Goal: Find specific page/section: Find specific page/section

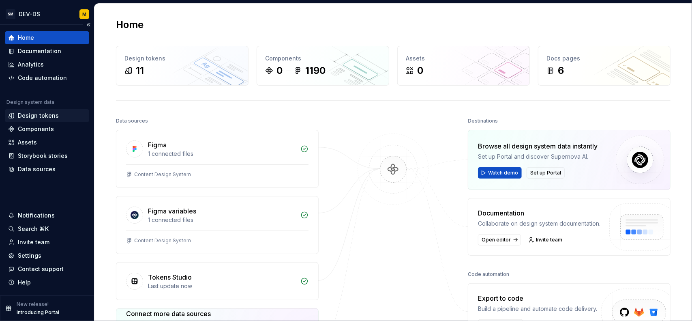
click at [57, 118] on div "Design tokens" at bounding box center [47, 116] width 78 height 8
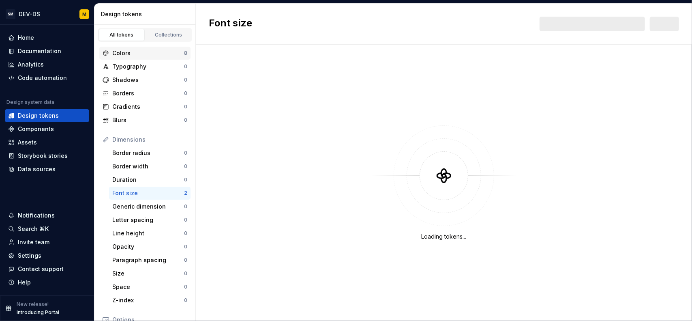
click at [141, 51] on div "Colors" at bounding box center [148, 53] width 72 height 8
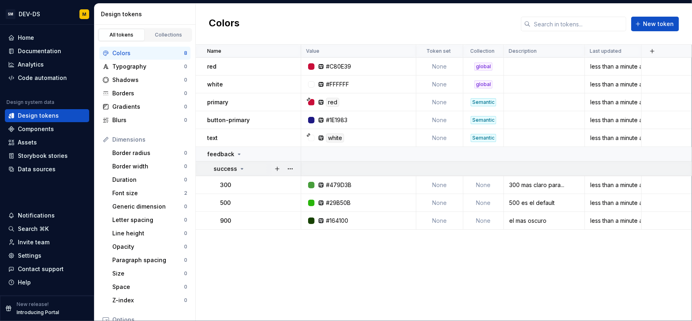
click at [242, 165] on div "success" at bounding box center [230, 169] width 32 height 8
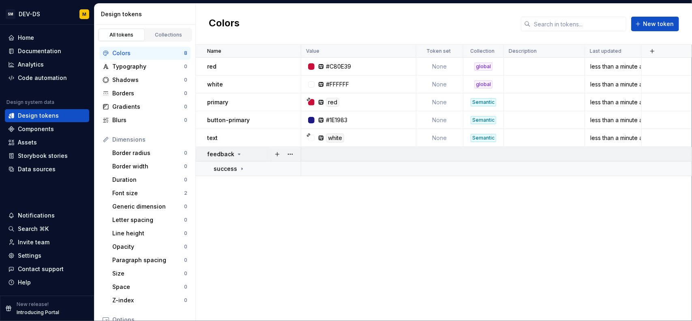
click at [237, 155] on icon at bounding box center [239, 154] width 6 height 6
click at [237, 152] on icon at bounding box center [239, 154] width 6 height 6
click at [236, 164] on td "success" at bounding box center [248, 168] width 105 height 15
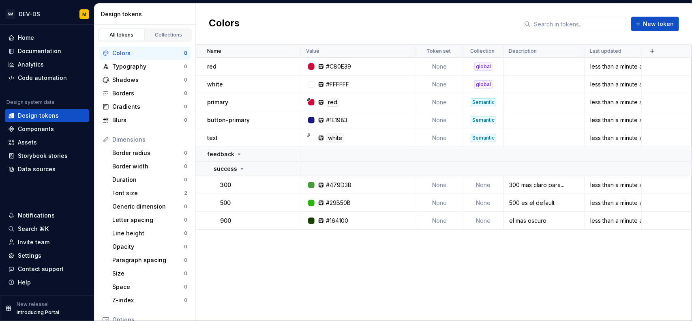
drag, startPoint x: 250, startPoint y: 254, endPoint x: 243, endPoint y: 264, distance: 12.5
click at [249, 255] on div "Name Value Token set Collection Description Last updated red #C80E39 None globa…" at bounding box center [444, 183] width 496 height 276
click at [341, 254] on div "Name Value Token set Collection Description Last updated red #C80E39 None globa…" at bounding box center [444, 183] width 496 height 276
click at [271, 268] on div "Name Value Token set Collection Description Last updated red #C80E39 None globa…" at bounding box center [444, 183] width 496 height 276
